Goal: Book appointment/travel/reservation

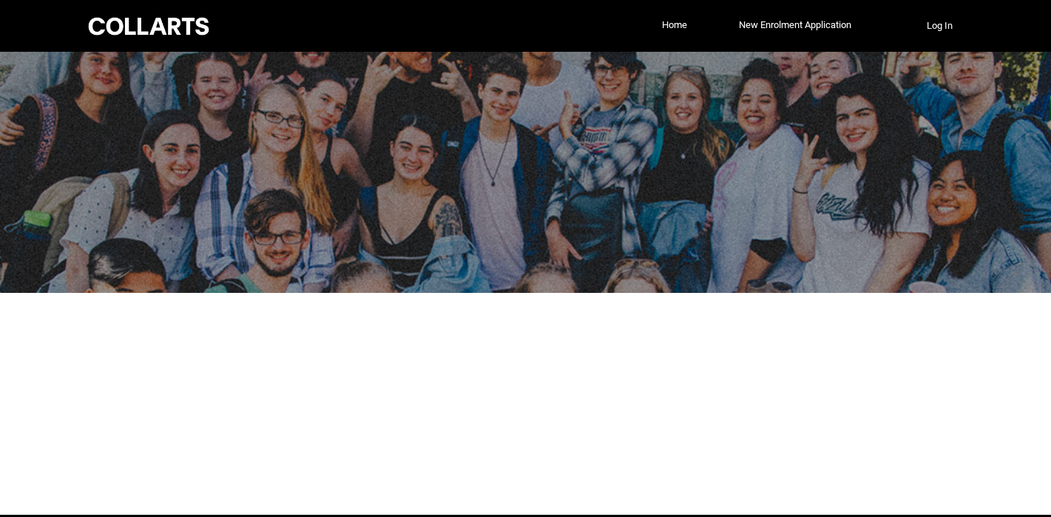
scroll to position [58, 0]
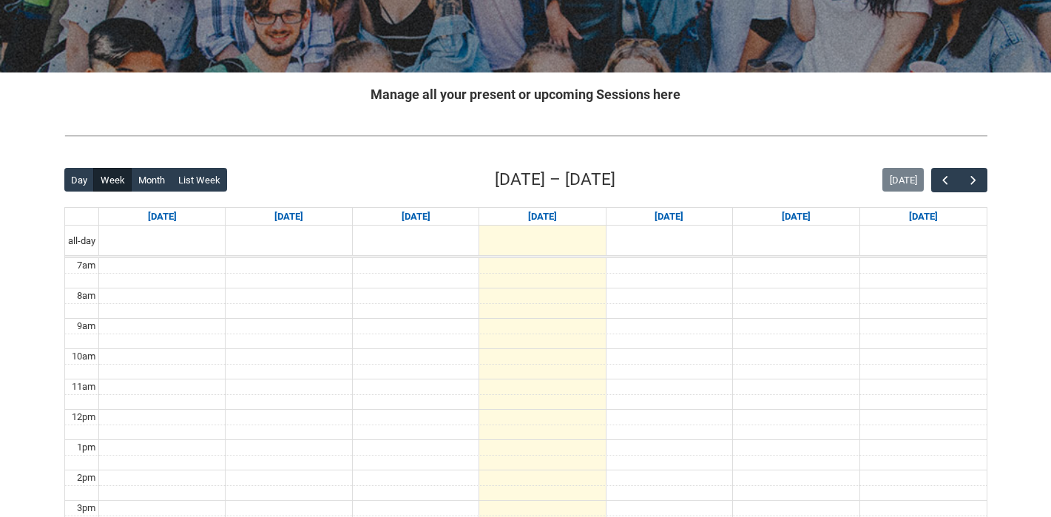
scroll to position [211, 0]
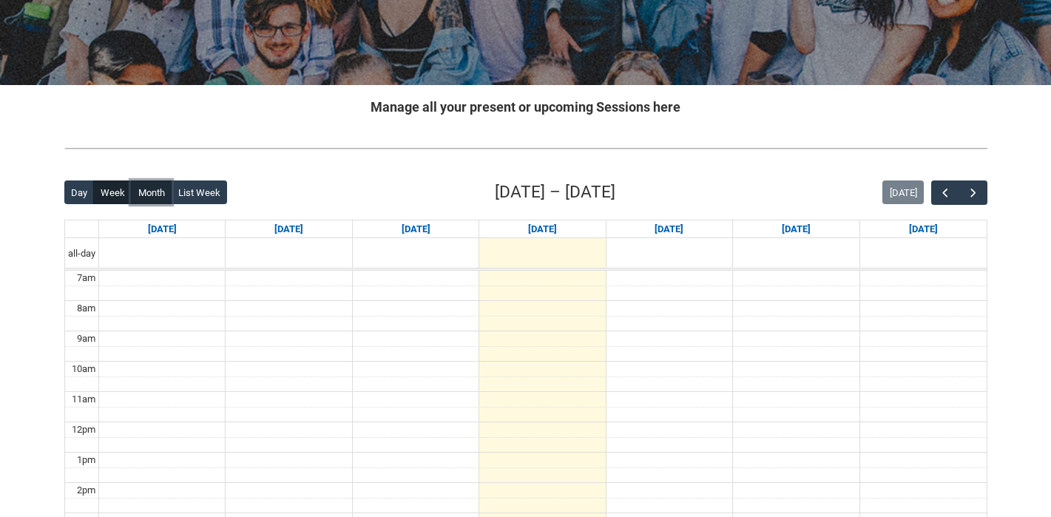
click at [166, 190] on button "Month" at bounding box center [151, 192] width 41 height 24
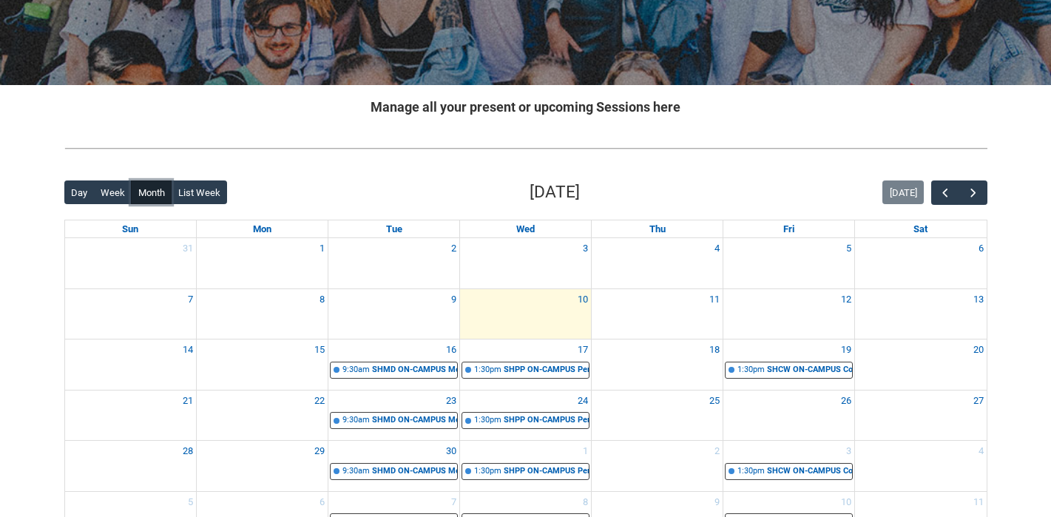
scroll to position [292, 0]
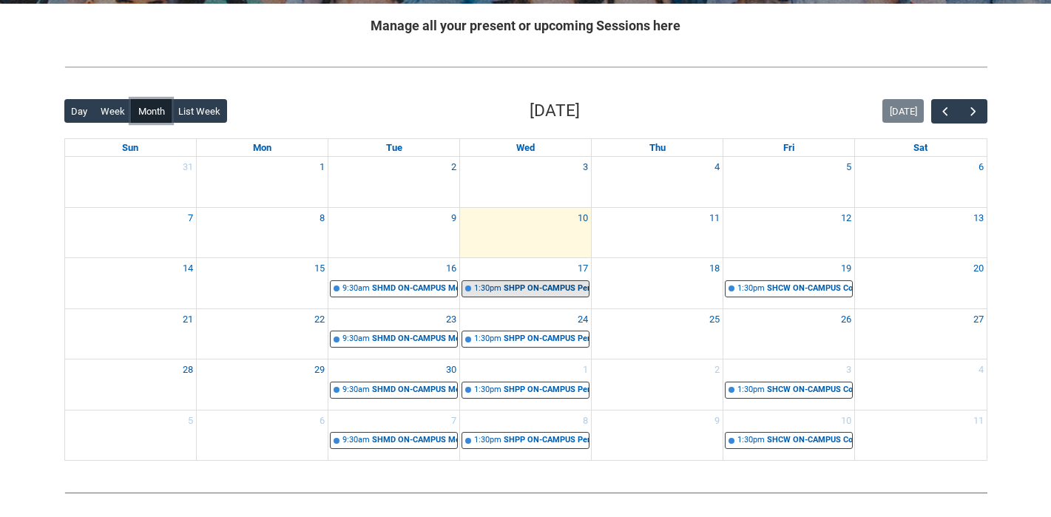
click at [481, 293] on div "1:30pm" at bounding box center [487, 288] width 27 height 13
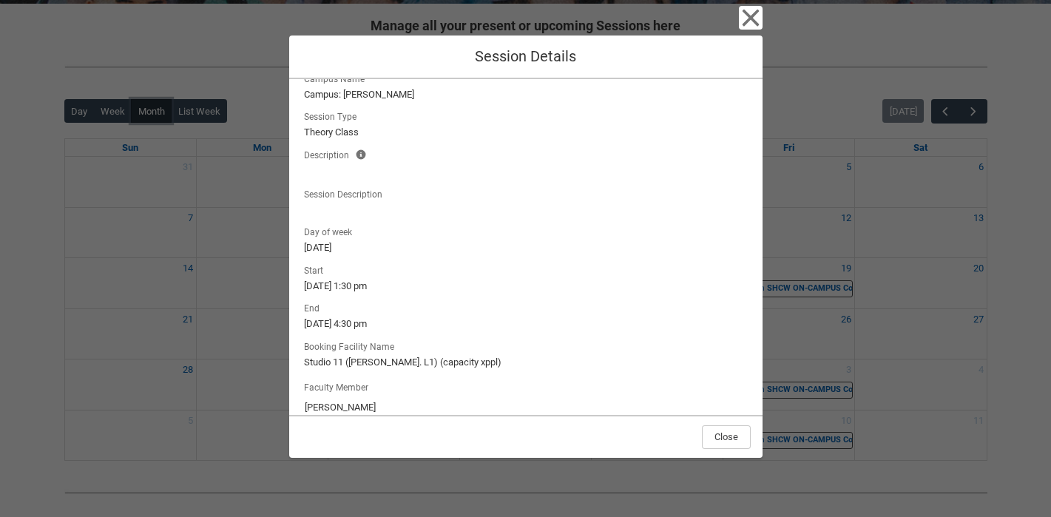
scroll to position [81, 0]
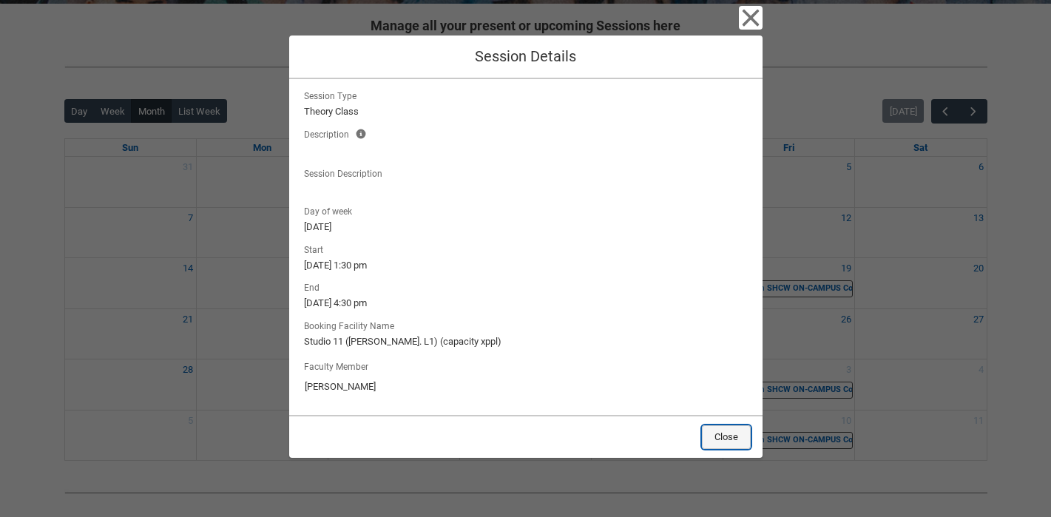
click at [728, 438] on button "Close" at bounding box center [726, 437] width 49 height 24
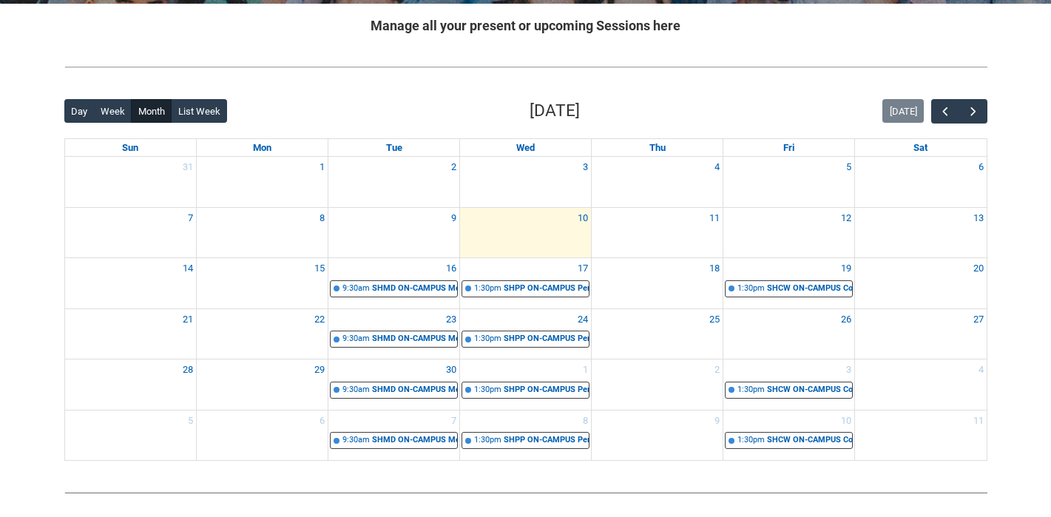
click at [795, 298] on div at bounding box center [788, 297] width 131 height 1
click at [793, 288] on div "SHCW ON-CAMPUS Copywriting | Studio 10 (George St. L1) (capacity x20ppl) | Lucy…" at bounding box center [809, 288] width 85 height 13
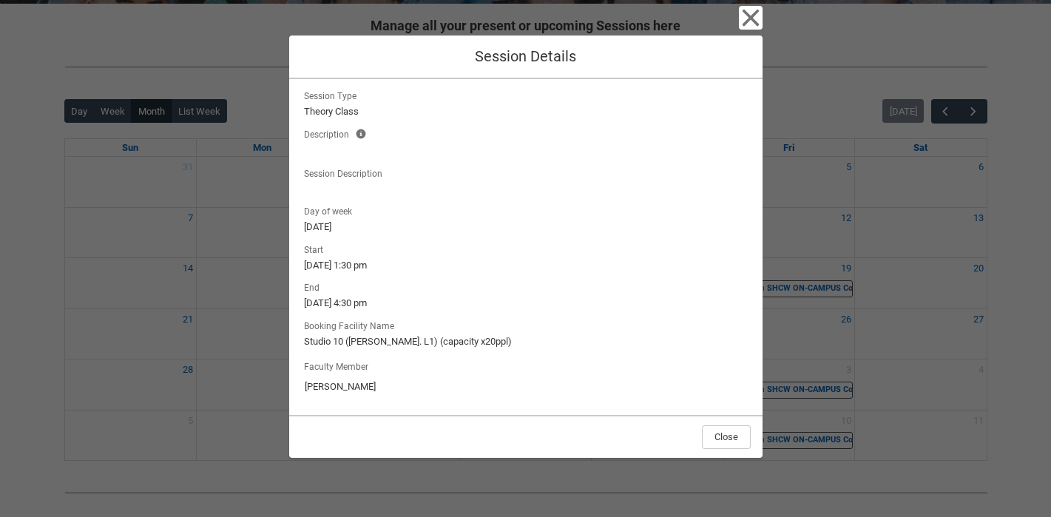
scroll to position [0, 0]
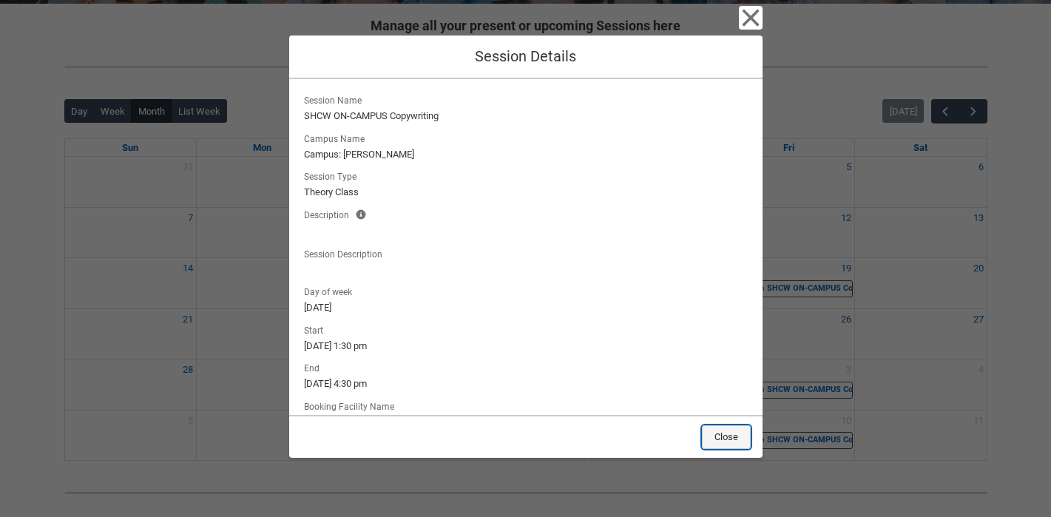
click at [740, 436] on button "Close" at bounding box center [726, 437] width 49 height 24
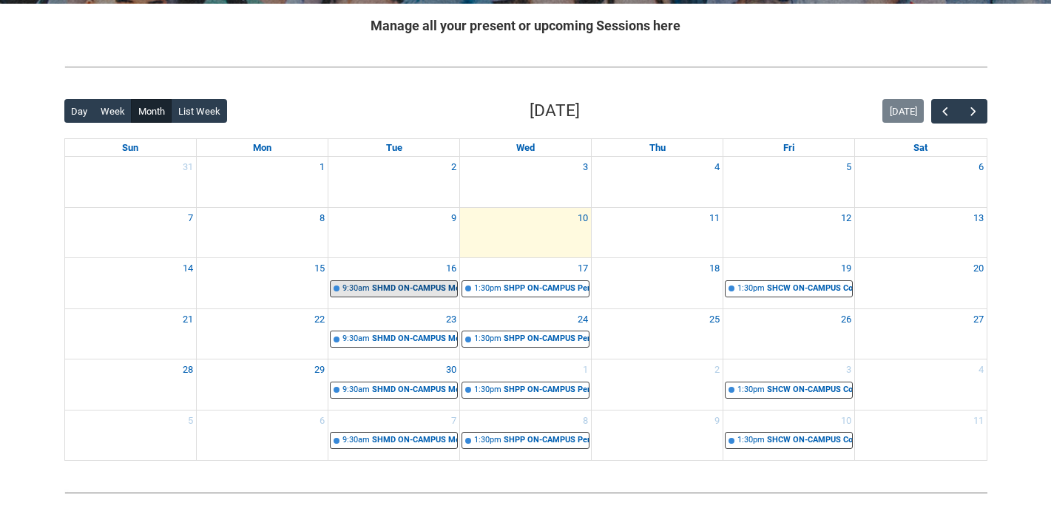
click at [410, 289] on div "SHMD ON-CAMPUS Motion Design Group 1 | Computer Lab 1 (Cromwell St.)(17 compute…" at bounding box center [414, 288] width 85 height 13
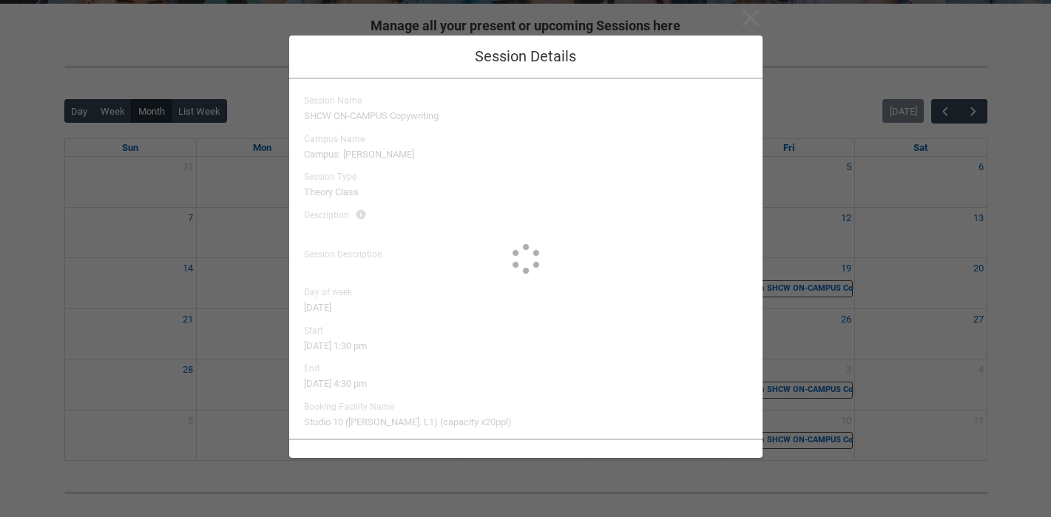
type input "Juliet Rowe"
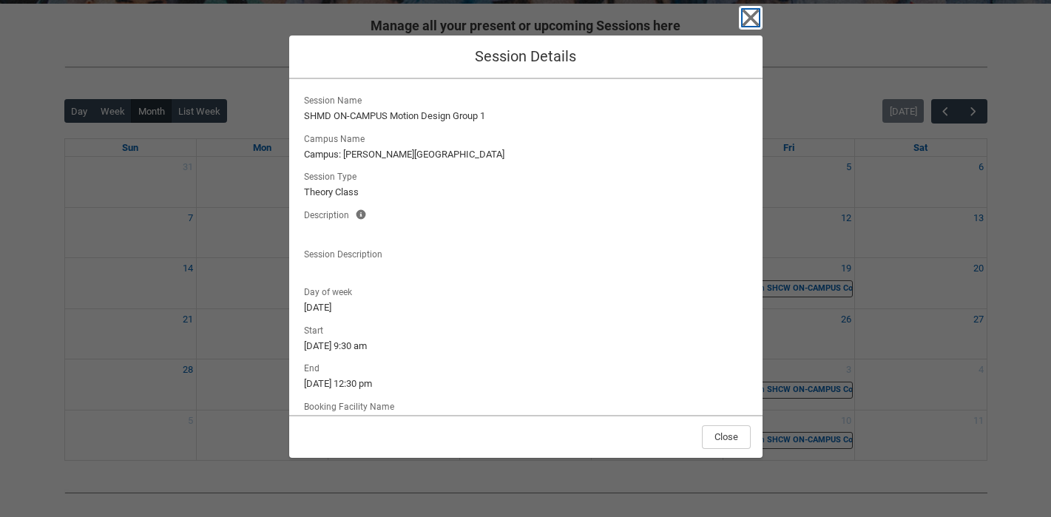
click at [758, 12] on icon "button" at bounding box center [751, 18] width 24 height 24
